Goal: Information Seeking & Learning: Learn about a topic

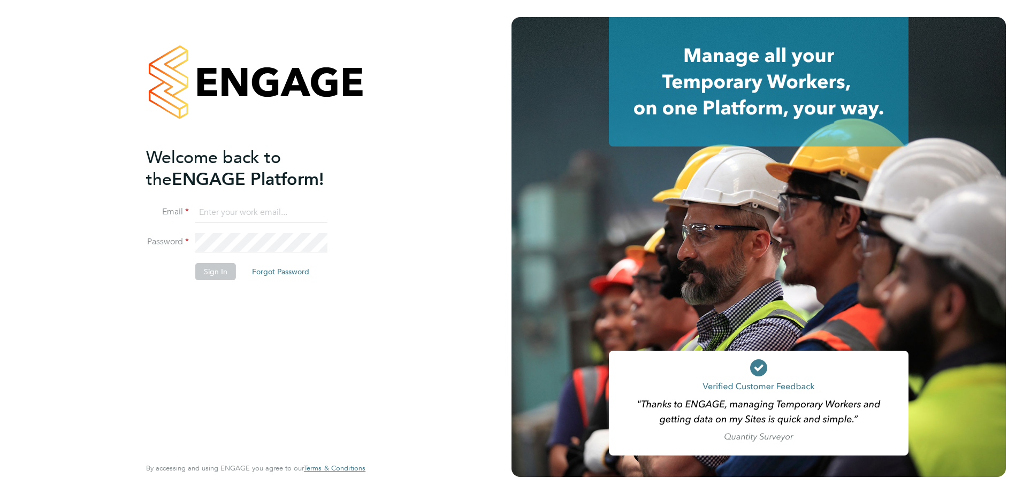
type input "[EMAIL_ADDRESS][DOMAIN_NAME]"
click at [204, 260] on li "Password" at bounding box center [250, 248] width 209 height 30
click at [205, 269] on button "Sign In" at bounding box center [215, 271] width 41 height 17
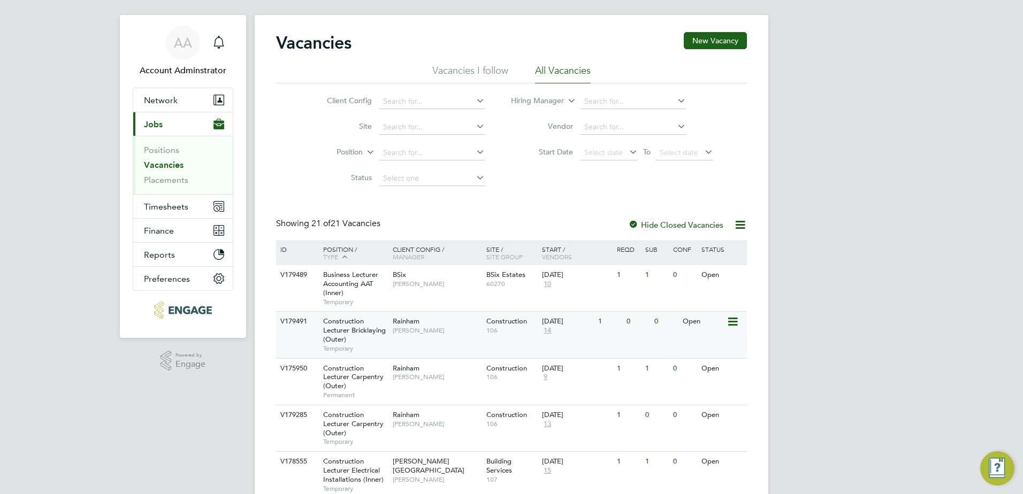
scroll to position [16, 0]
click at [410, 295] on div "V179489 Business Lecturer Accounting AAT (Inner) Temporary BSix Kerry Baker BSi…" at bounding box center [511, 288] width 471 height 46
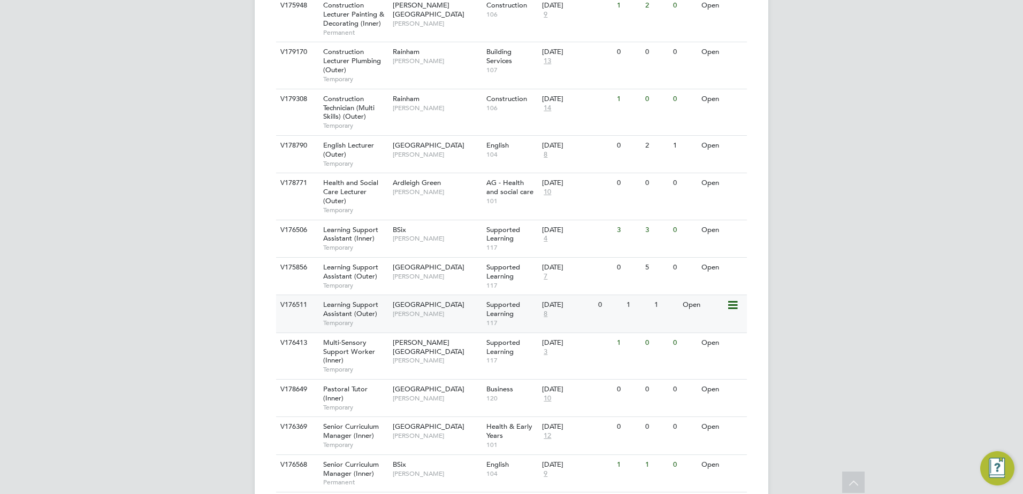
scroll to position [732, 0]
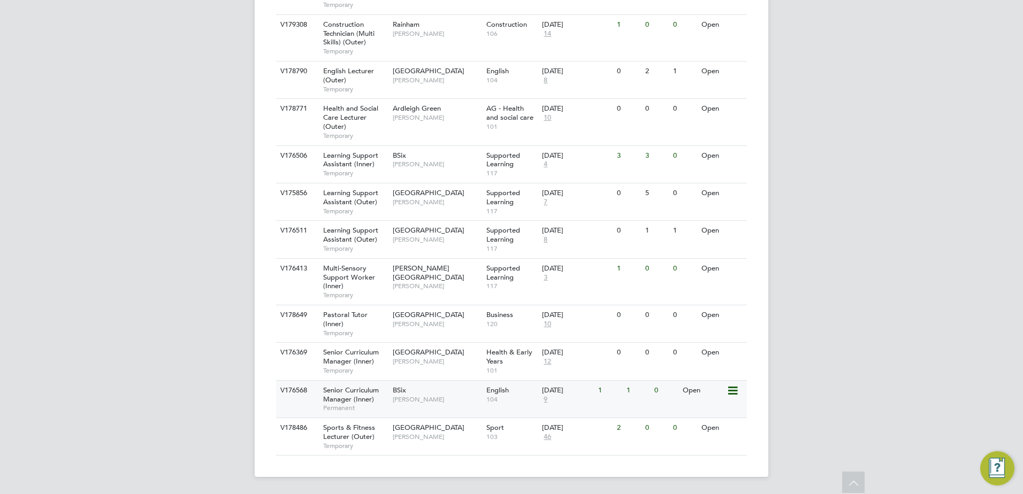
click at [316, 396] on div "Senior Curriculum Manager (Inner) Permanent" at bounding box center [352, 399] width 75 height 37
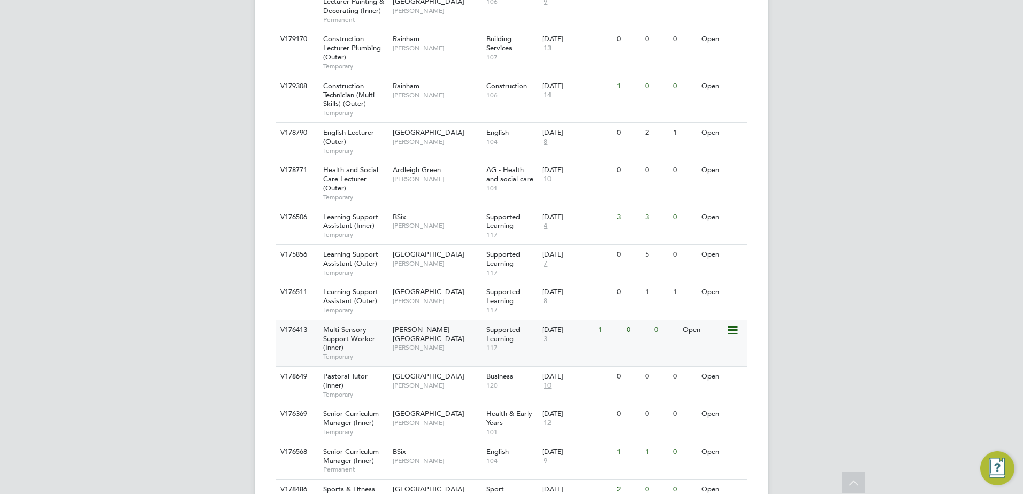
scroll to position [664, 0]
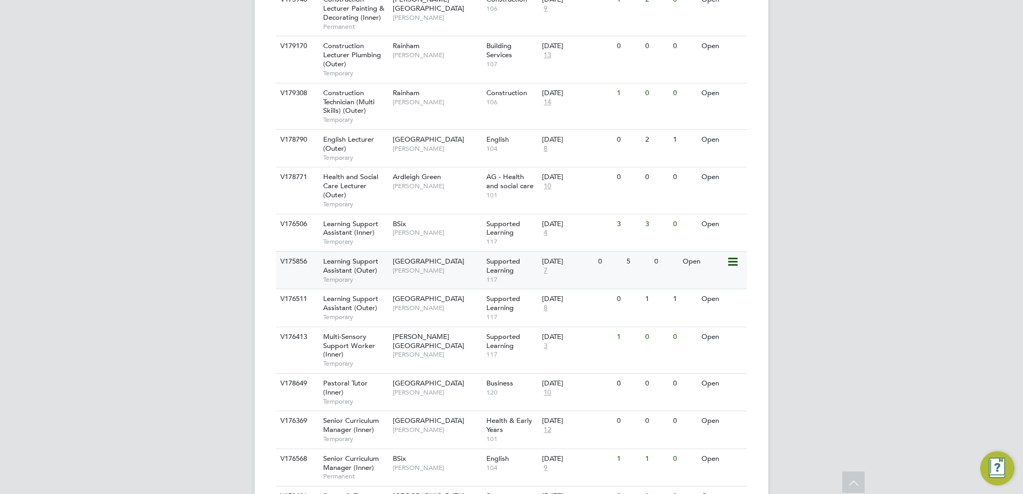
click at [302, 271] on div "V175856" at bounding box center [296, 262] width 37 height 20
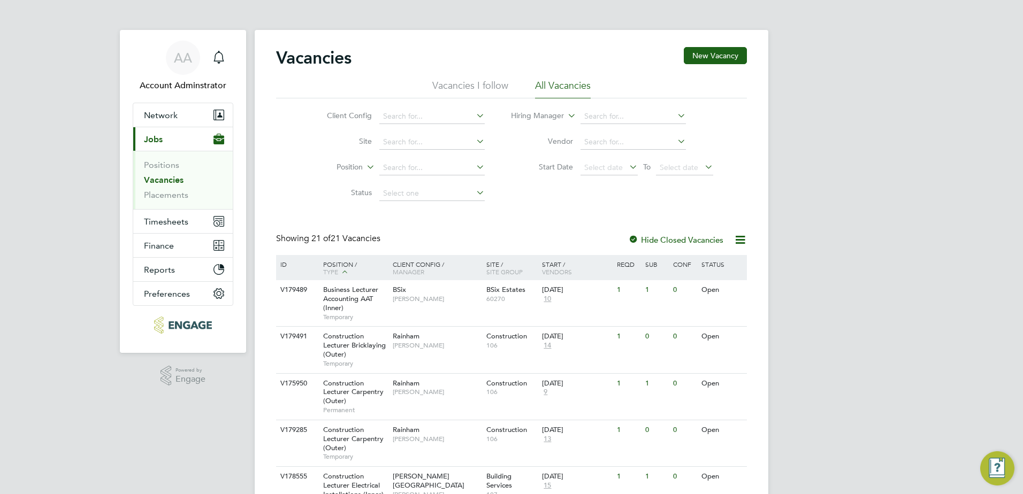
scroll to position [14, 0]
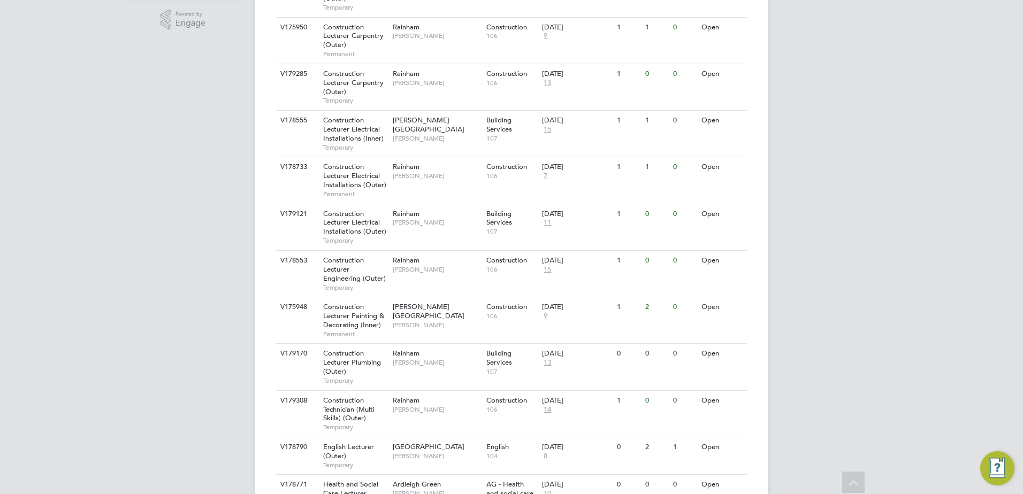
click at [854, 474] on icon at bounding box center [853, 484] width 19 height 25
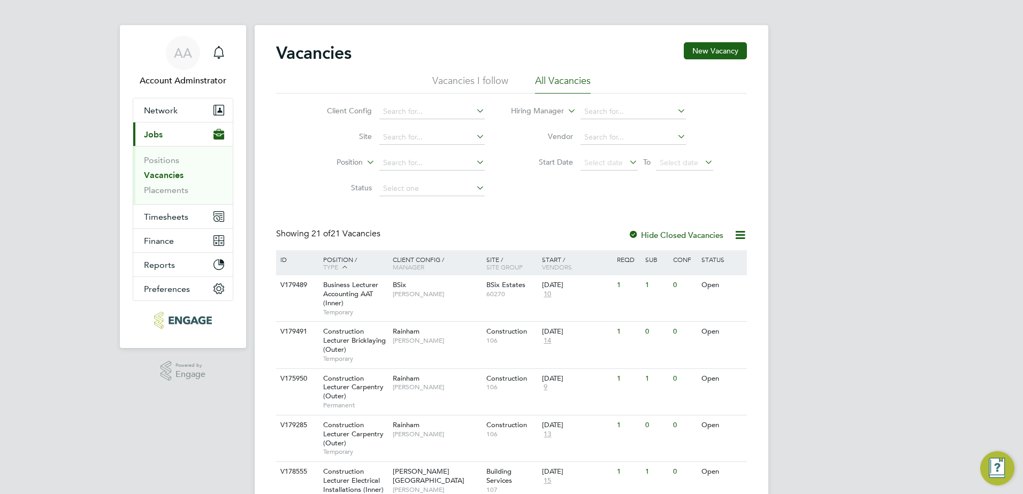
scroll to position [0, 0]
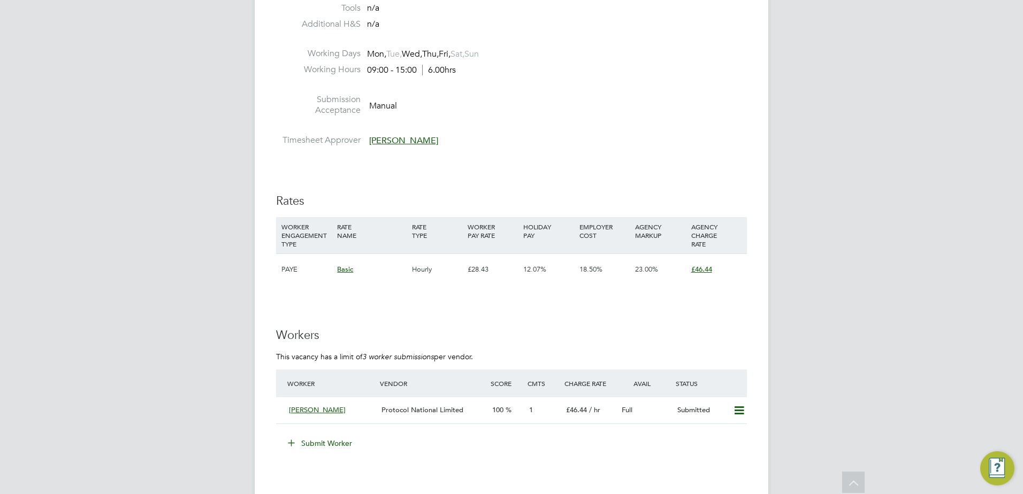
scroll to position [1511, 0]
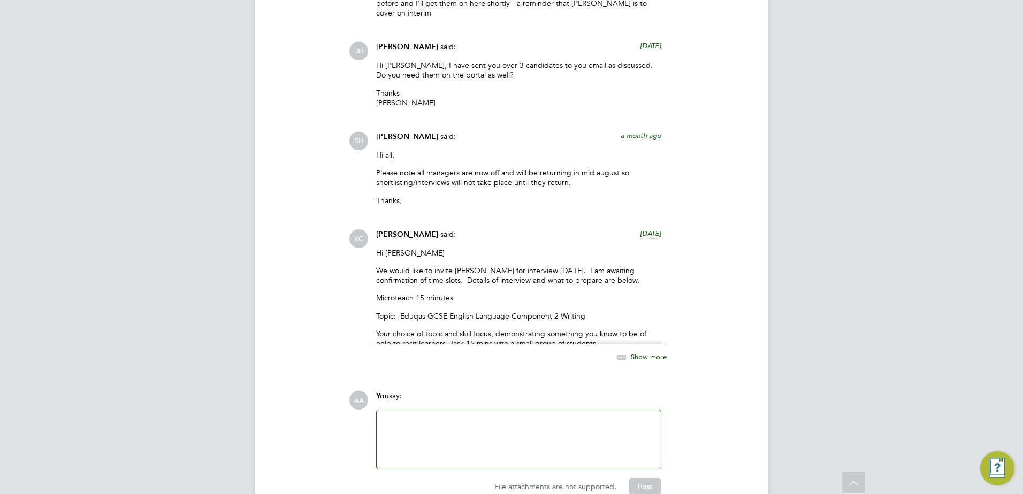
scroll to position [1621, 0]
click at [637, 339] on div "Show more" at bounding box center [519, 351] width 296 height 25
click at [641, 351] on span "Show more" at bounding box center [649, 355] width 36 height 9
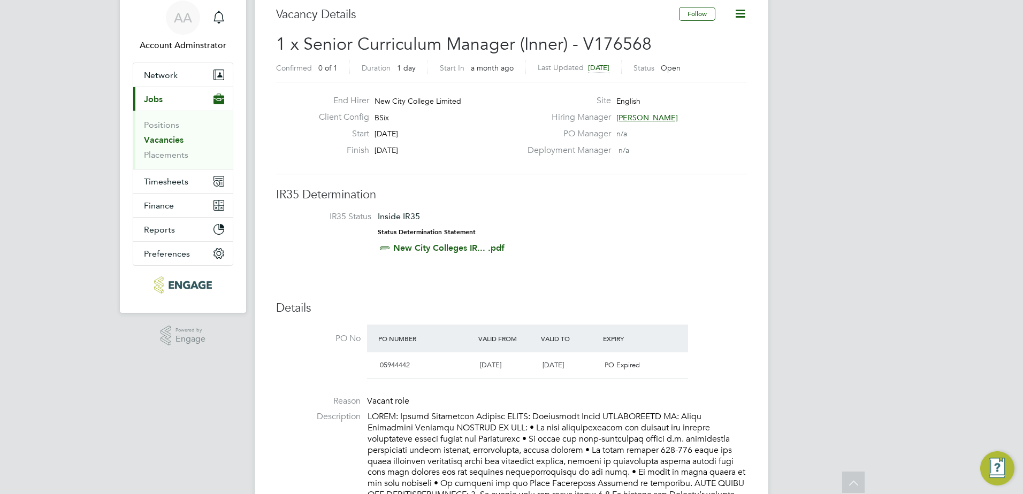
scroll to position [0, 0]
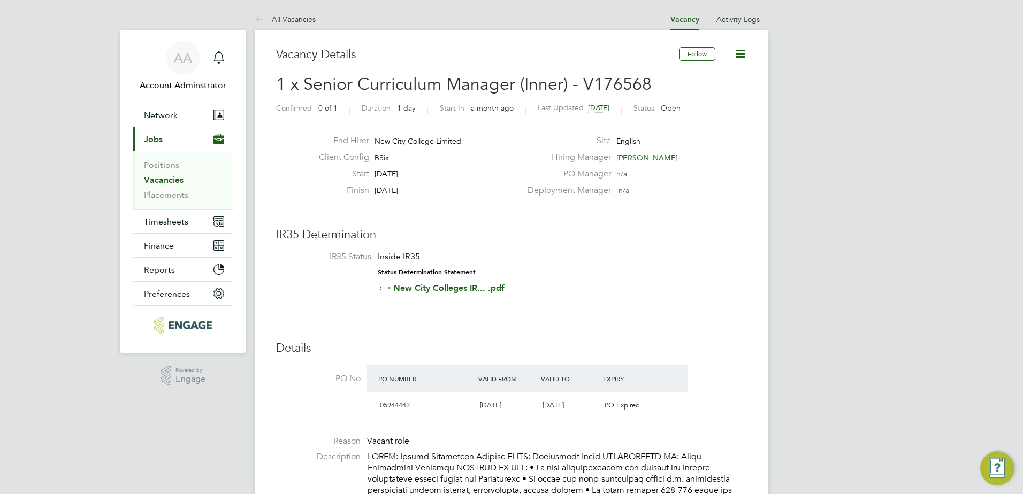
click at [737, 273] on span "IR35 Status Inside IR35 Status Determination Statement New City Colleges IR... …" at bounding box center [511, 274] width 471 height 47
